Goal: Information Seeking & Learning: Learn about a topic

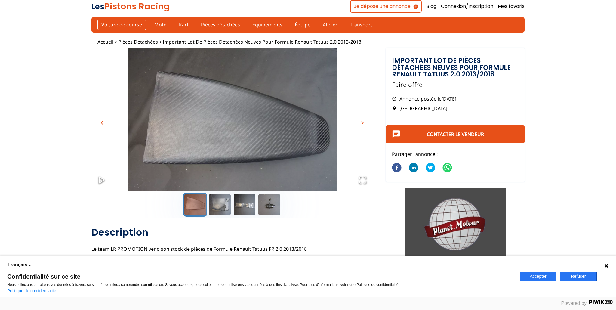
click at [122, 25] on link "Voiture de course" at bounding box center [121, 25] width 48 height 10
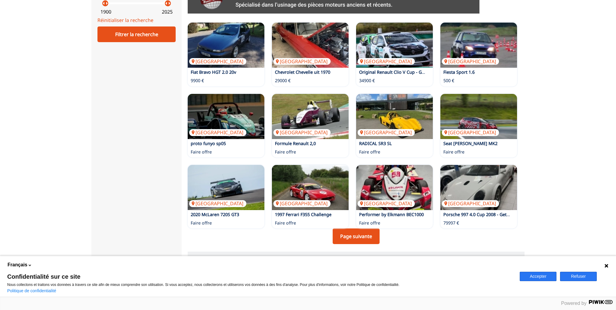
scroll to position [317, 0]
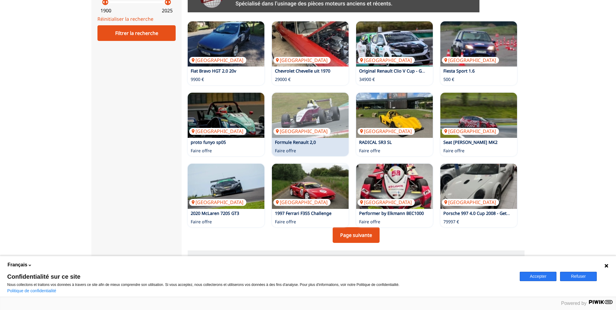
click at [307, 149] on div "Autriche Formule Renault 2,0 Faire offre" at bounding box center [310, 124] width 77 height 63
click at [312, 128] on img at bounding box center [310, 115] width 77 height 45
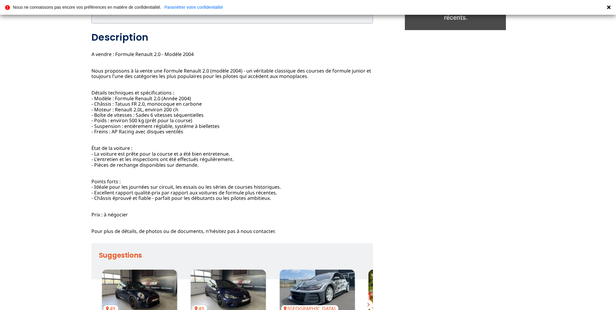
scroll to position [238, 0]
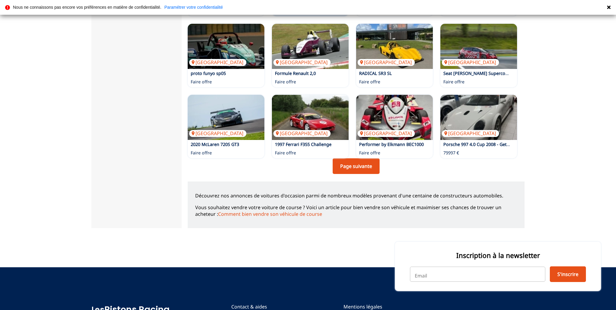
scroll to position [390, 0]
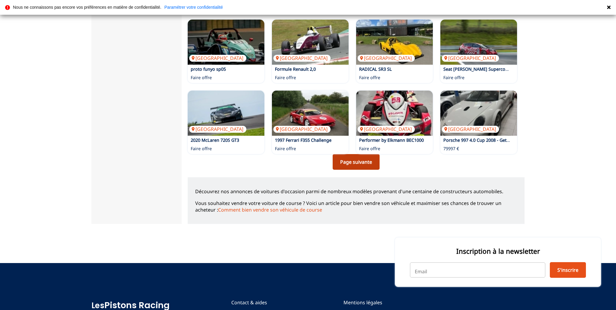
click at [363, 160] on link "Page suivante" at bounding box center [356, 162] width 47 height 16
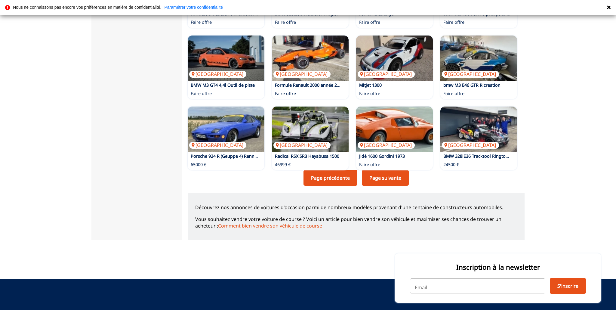
scroll to position [384, 0]
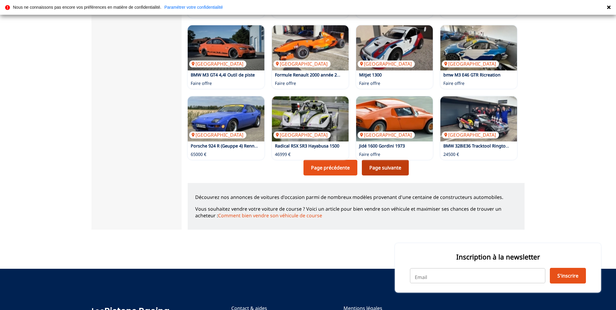
click at [390, 168] on link "Page suivante" at bounding box center [385, 168] width 47 height 16
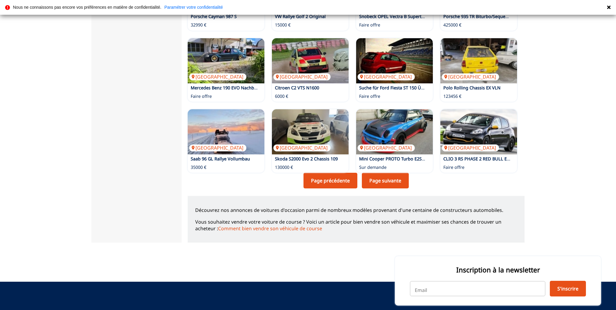
scroll to position [372, 0]
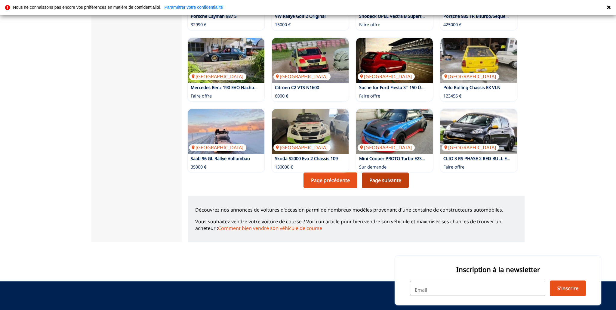
click at [386, 182] on link "Page suivante" at bounding box center [385, 180] width 47 height 16
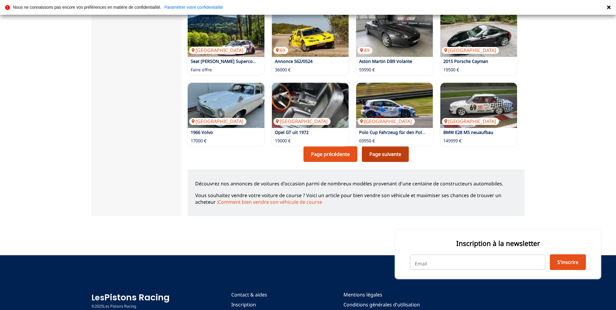
scroll to position [404, 0]
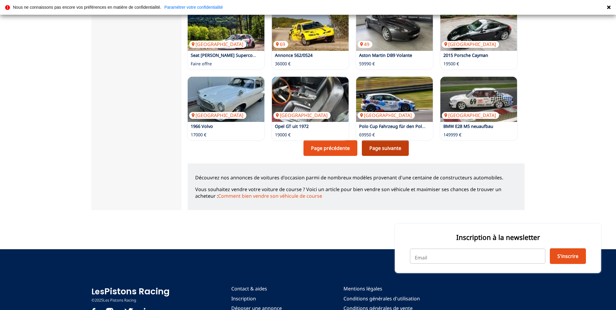
click at [386, 151] on link "Page suivante" at bounding box center [385, 148] width 47 height 16
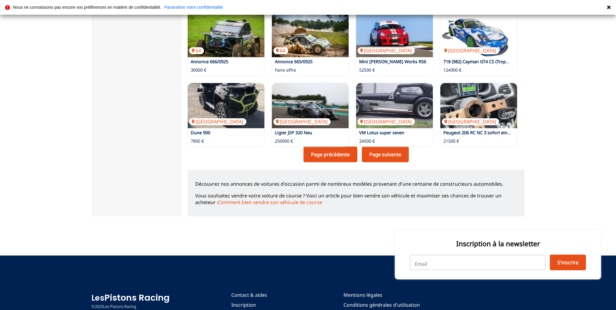
scroll to position [405, 0]
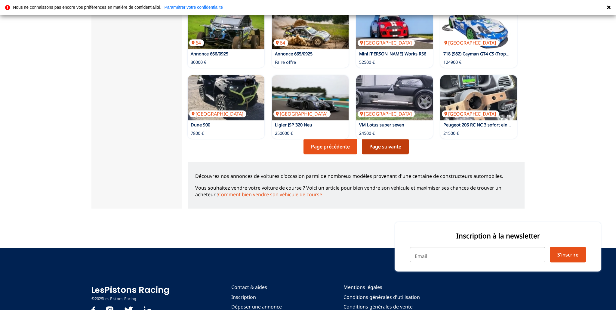
click at [389, 148] on link "Page suivante" at bounding box center [385, 147] width 47 height 16
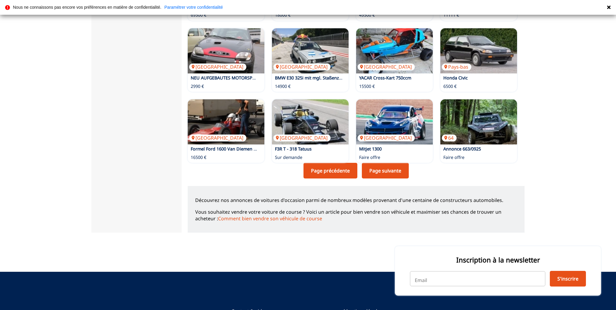
scroll to position [386, 0]
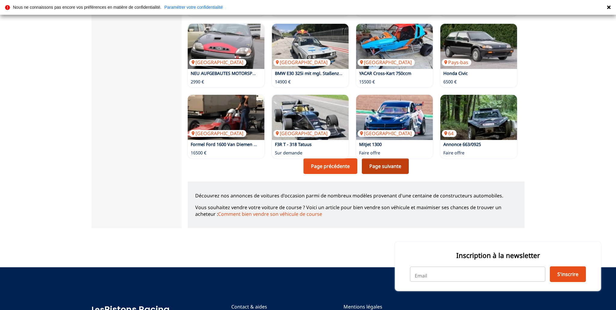
click at [391, 167] on link "Page suivante" at bounding box center [385, 166] width 47 height 16
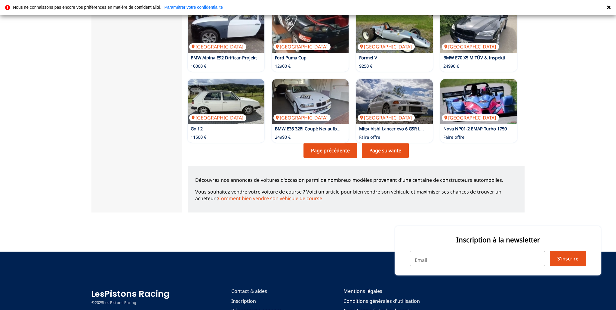
scroll to position [403, 0]
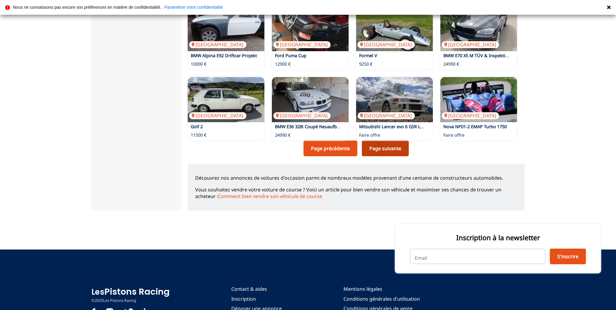
click at [385, 153] on link "Page suivante" at bounding box center [385, 149] width 47 height 16
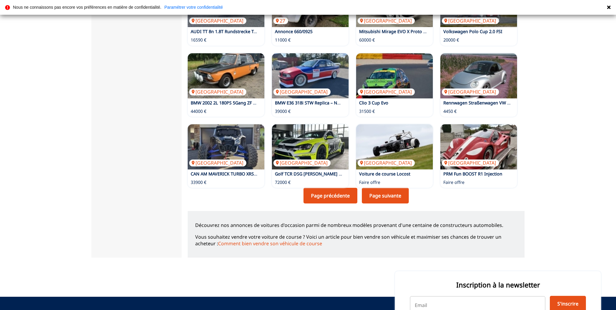
scroll to position [357, 0]
click at [383, 196] on link "Page suivante" at bounding box center [385, 195] width 47 height 16
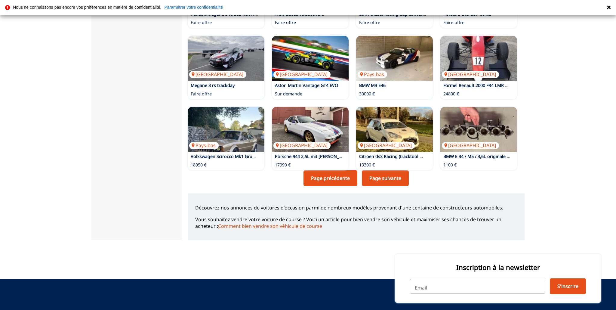
scroll to position [374, 0]
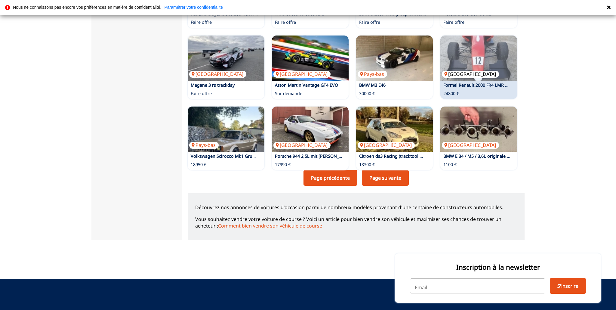
click at [481, 64] on img at bounding box center [478, 58] width 77 height 45
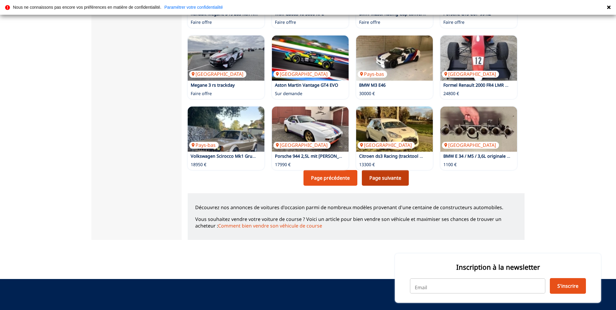
click at [390, 179] on link "Page suivante" at bounding box center [385, 178] width 47 height 16
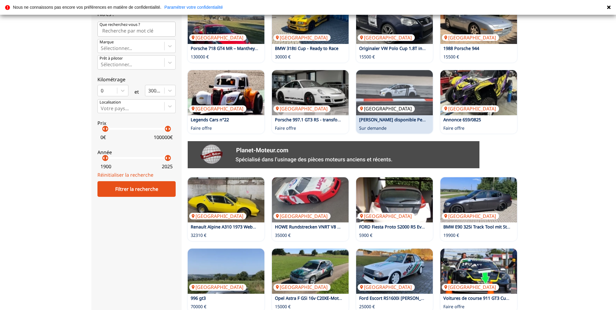
scroll to position [163, 0]
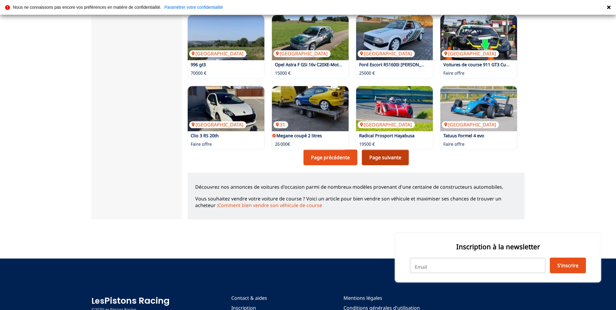
click at [379, 162] on link "Page suivante" at bounding box center [385, 158] width 47 height 16
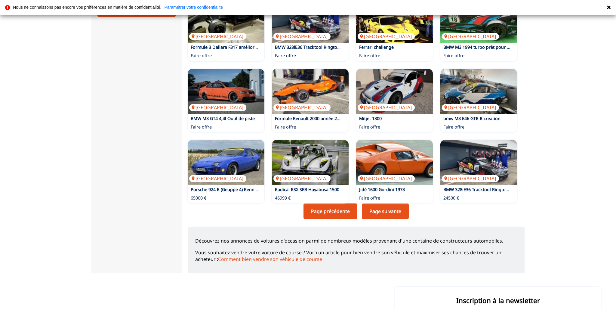
scroll to position [344, 0]
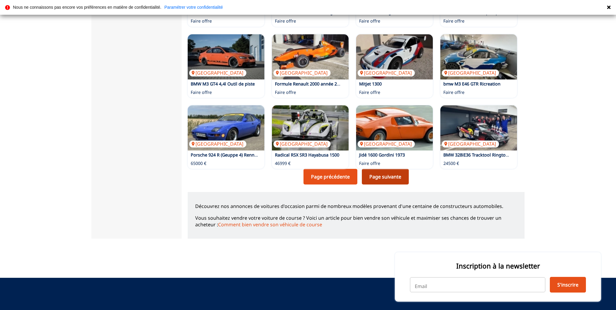
click at [384, 177] on link "Page suivante" at bounding box center [385, 177] width 47 height 16
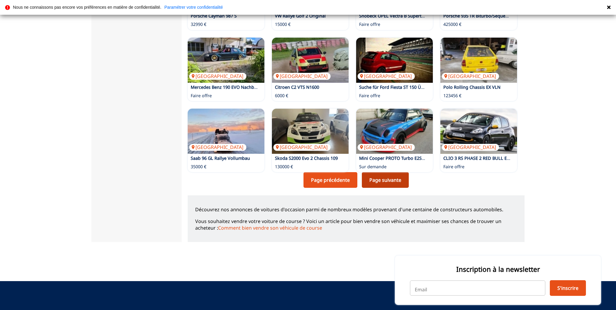
scroll to position [379, 0]
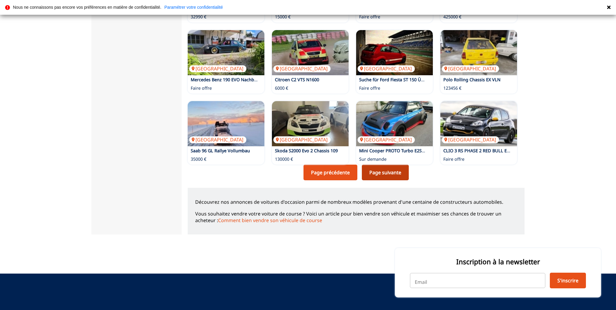
click at [383, 175] on link "Page suivante" at bounding box center [385, 173] width 47 height 16
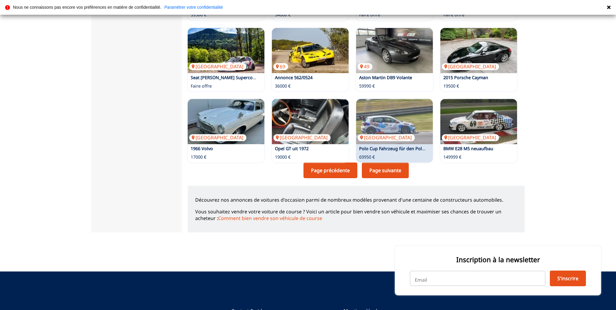
scroll to position [393, 0]
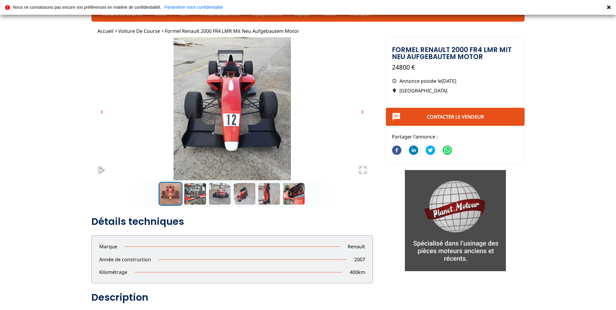
scroll to position [11, 0]
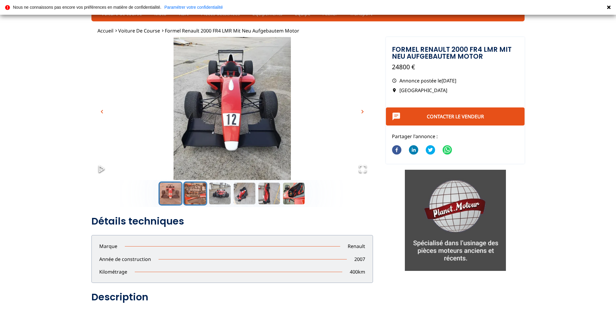
click at [190, 192] on button "Go to Slide 2" at bounding box center [195, 193] width 24 height 24
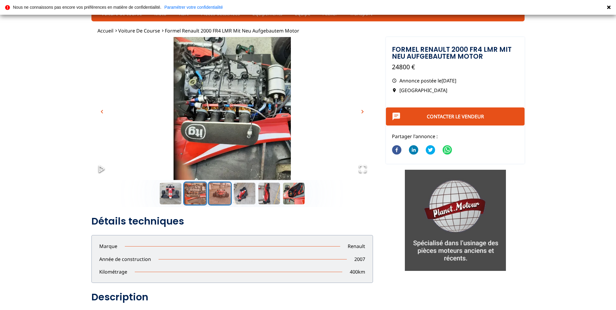
click at [222, 198] on button "Go to Slide 3" at bounding box center [220, 193] width 24 height 24
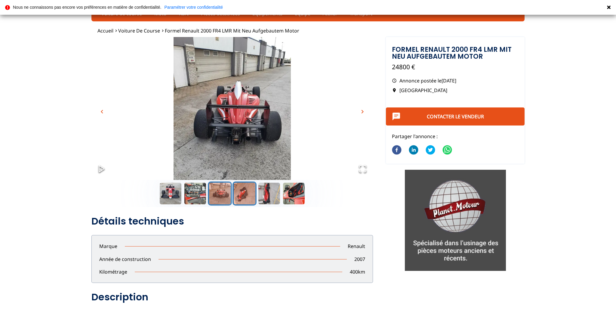
click at [244, 197] on button "Go to Slide 4" at bounding box center [245, 193] width 24 height 24
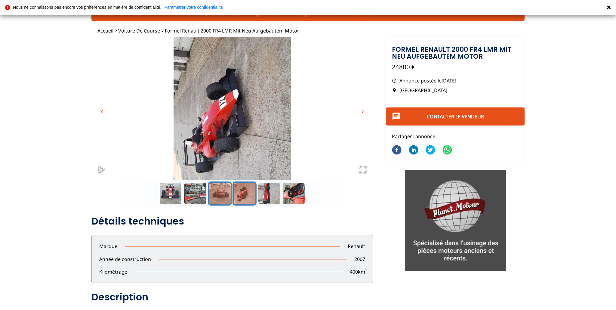
click at [212, 197] on button "Go to Slide 3" at bounding box center [220, 193] width 24 height 24
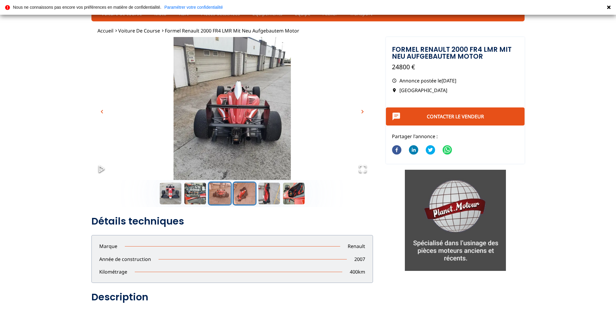
click at [242, 199] on button "Go to Slide 4" at bounding box center [245, 193] width 24 height 24
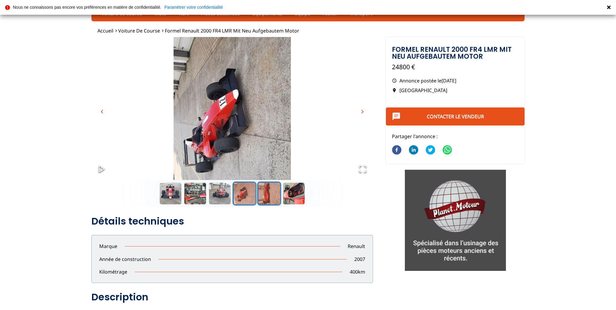
click at [259, 198] on button "Go to Slide 5" at bounding box center [269, 193] width 24 height 24
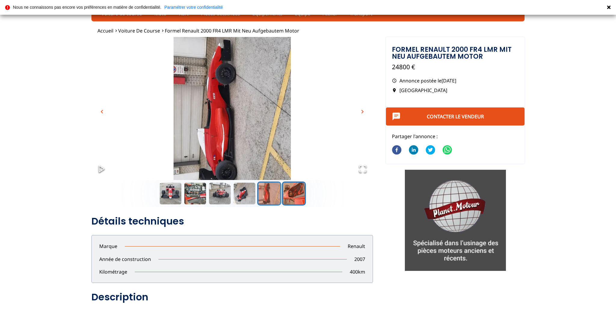
click at [286, 195] on button "Go to Slide 6" at bounding box center [294, 193] width 24 height 24
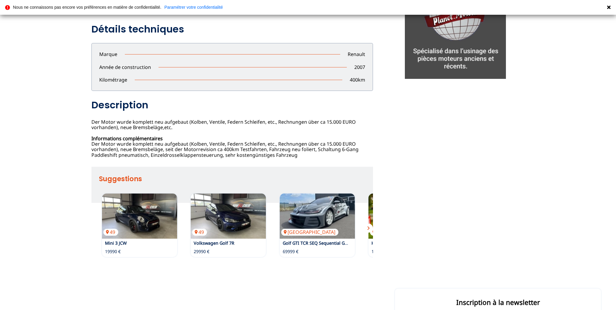
scroll to position [208, 0]
